Goal: Check status

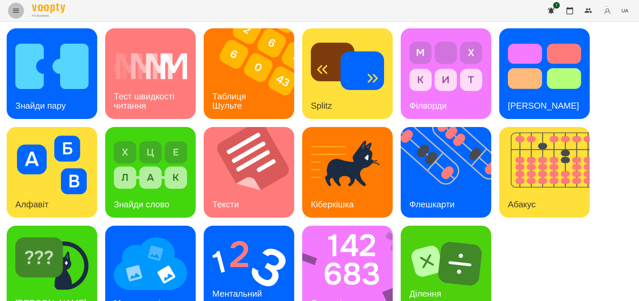
click at [20, 11] on icon "Menu" at bounding box center [16, 11] width 8 height 8
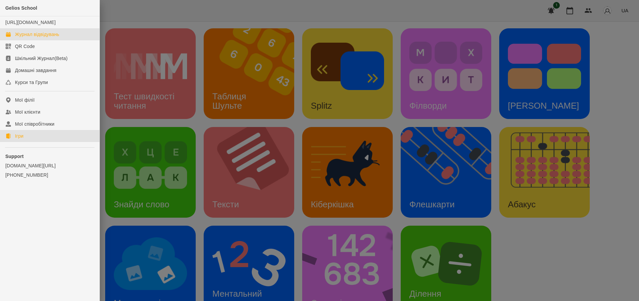
click at [58, 38] on div "Журнал відвідувань" at bounding box center [37, 34] width 44 height 7
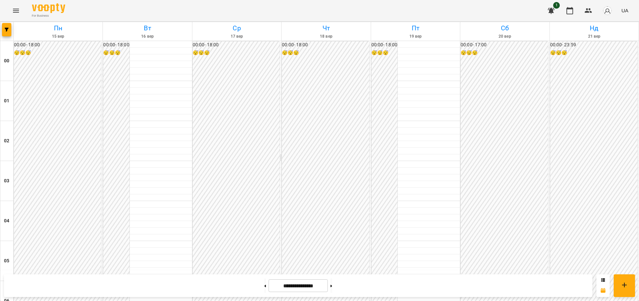
scroll to position [687, 0]
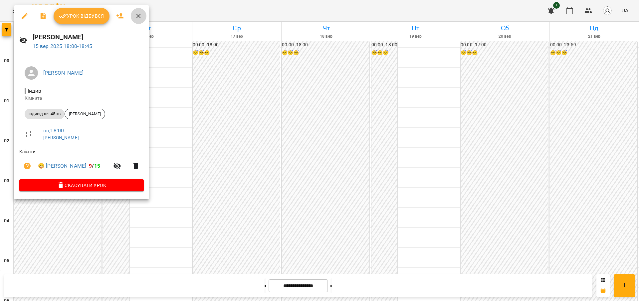
click at [140, 15] on icon "button" at bounding box center [138, 16] width 5 height 5
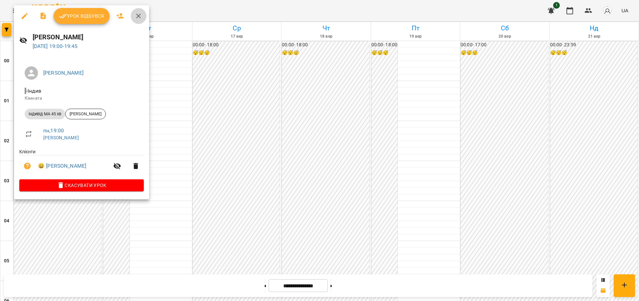
click at [138, 15] on icon "button" at bounding box center [138, 16] width 5 height 5
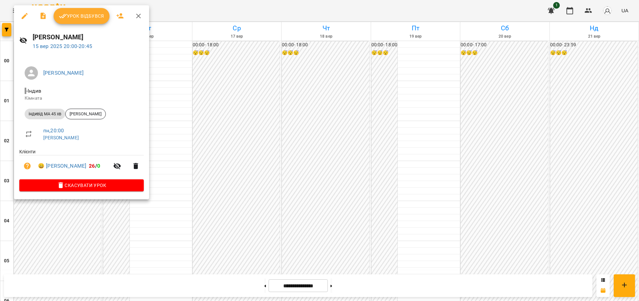
click at [140, 14] on icon "button" at bounding box center [138, 16] width 5 height 5
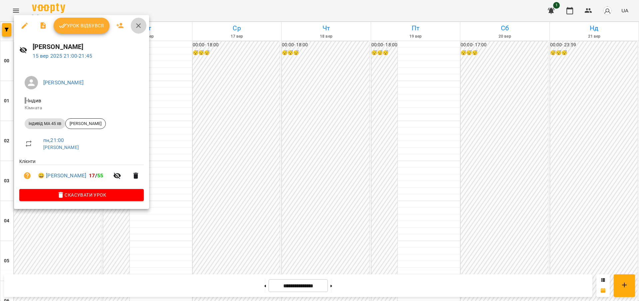
click at [140, 25] on icon "button" at bounding box center [139, 26] width 8 height 8
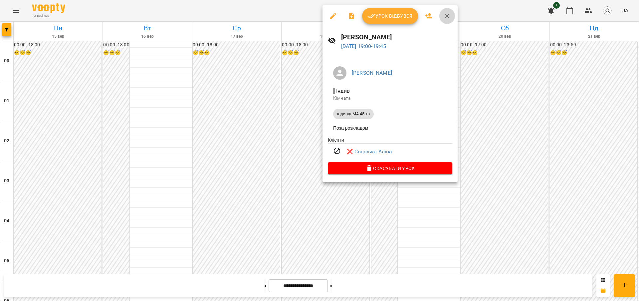
click at [447, 17] on icon "button" at bounding box center [447, 16] width 5 height 5
